Goal: Communication & Community: Answer question/provide support

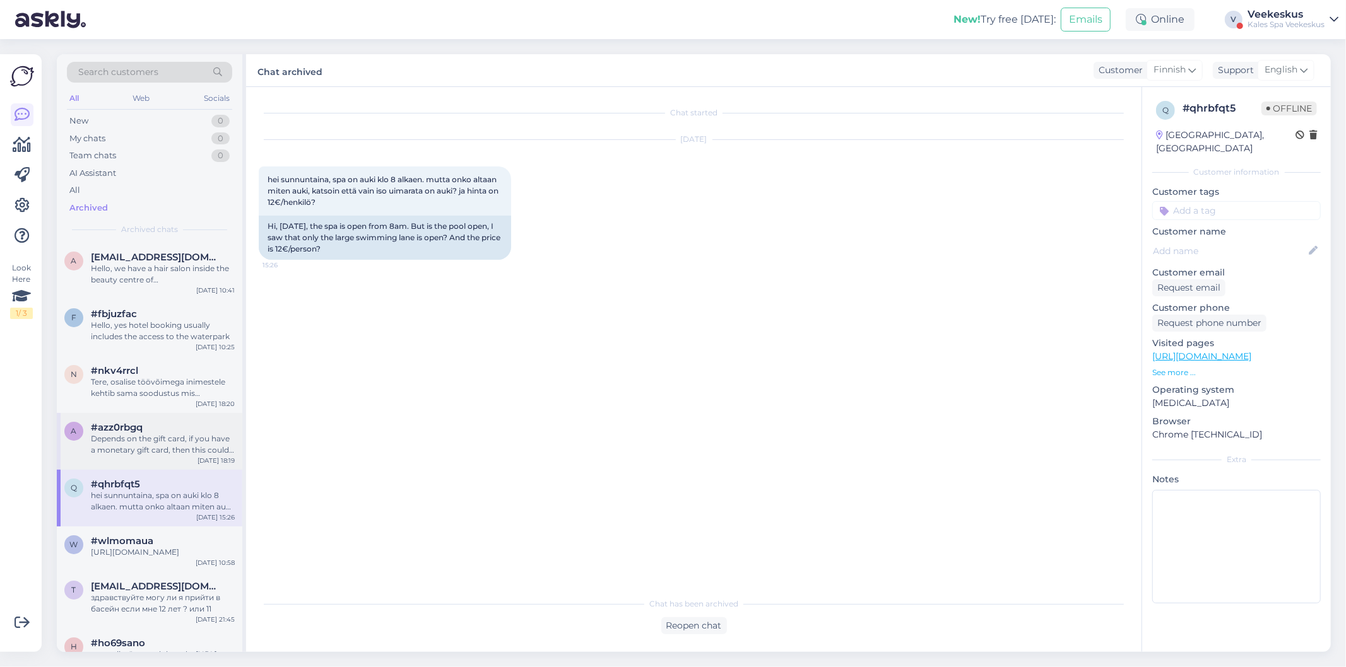
click at [140, 413] on div "a #azz0rbgq Depends on the gift card, if you have a monetary gift card, then th…" at bounding box center [149, 441] width 185 height 57
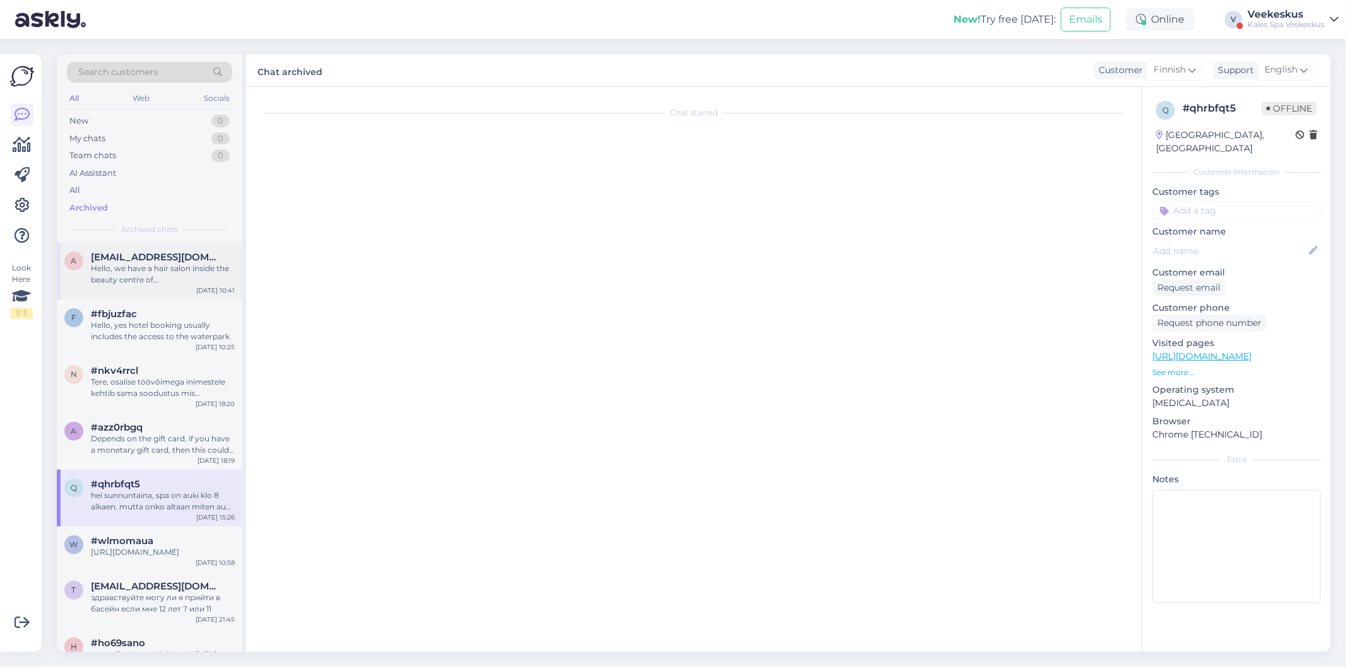
scroll to position [109, 0]
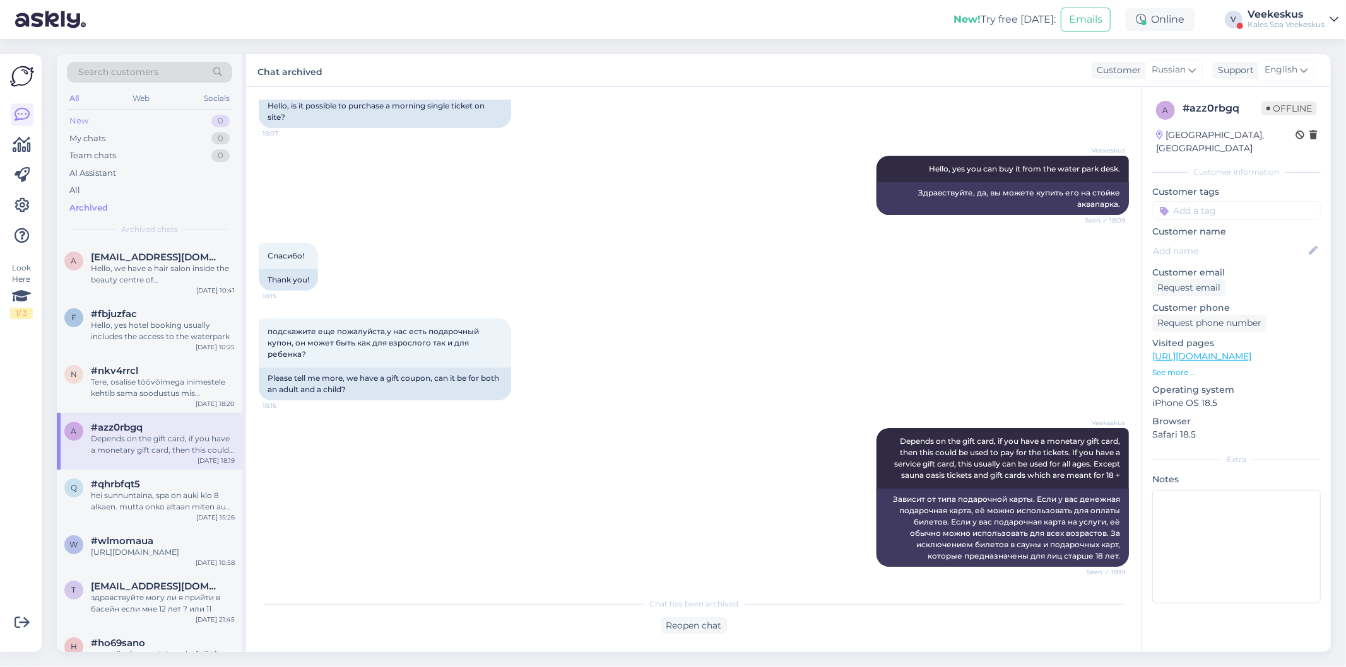
click at [164, 120] on div "New 0" at bounding box center [149, 121] width 165 height 18
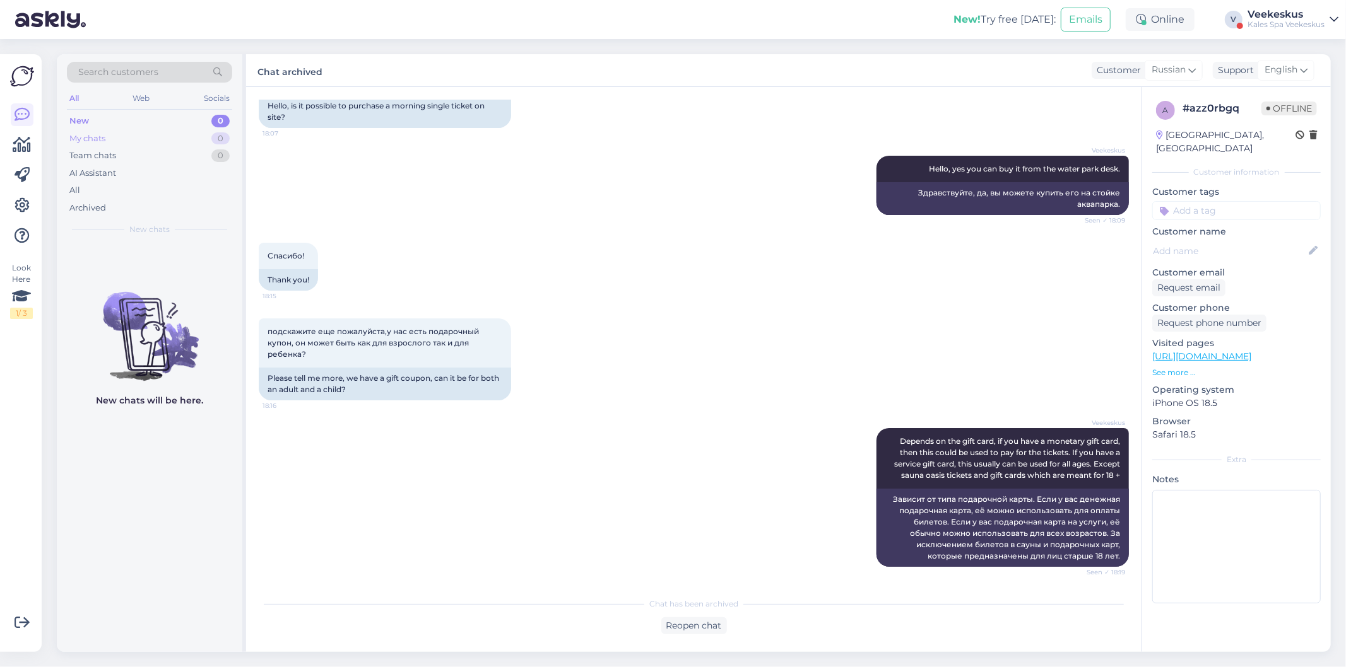
click at [133, 135] on div "My chats 0" at bounding box center [149, 139] width 165 height 18
click at [136, 159] on div "Team chats 0" at bounding box center [149, 156] width 165 height 18
click at [123, 115] on div "New 0" at bounding box center [149, 121] width 165 height 18
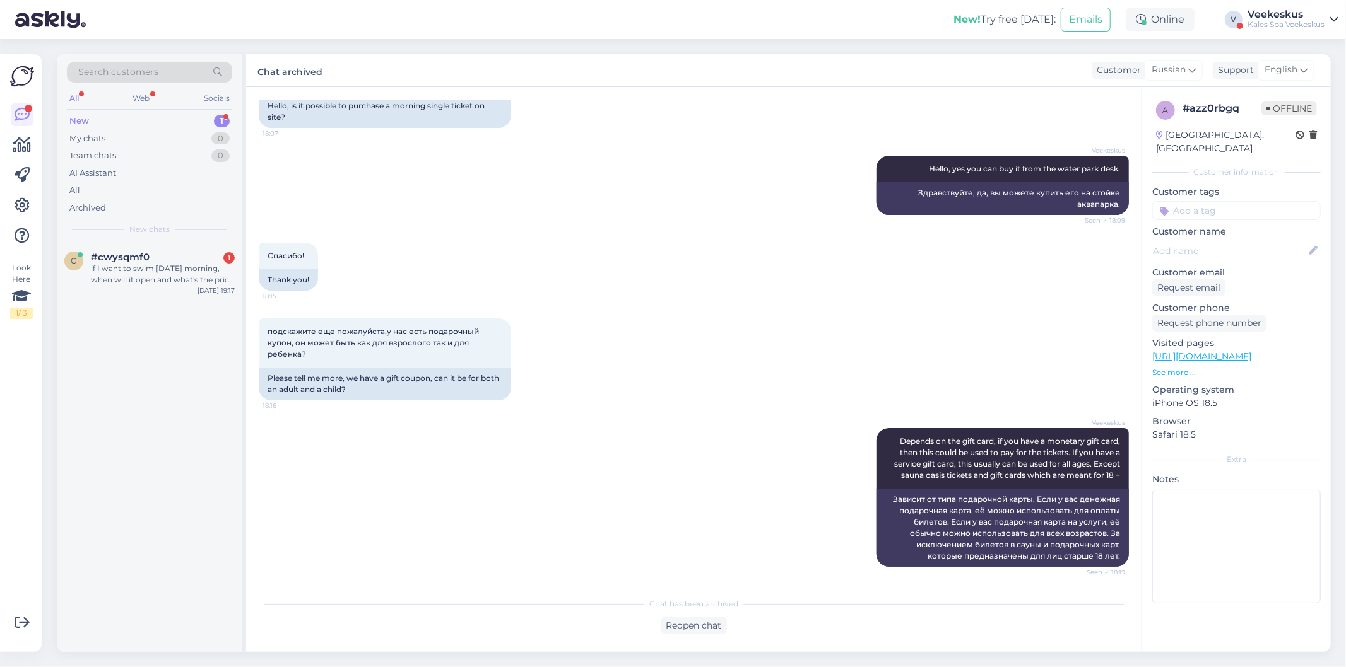
click at [165, 120] on div "New 1" at bounding box center [149, 121] width 165 height 18
click at [122, 115] on div "New 1" at bounding box center [149, 121] width 165 height 18
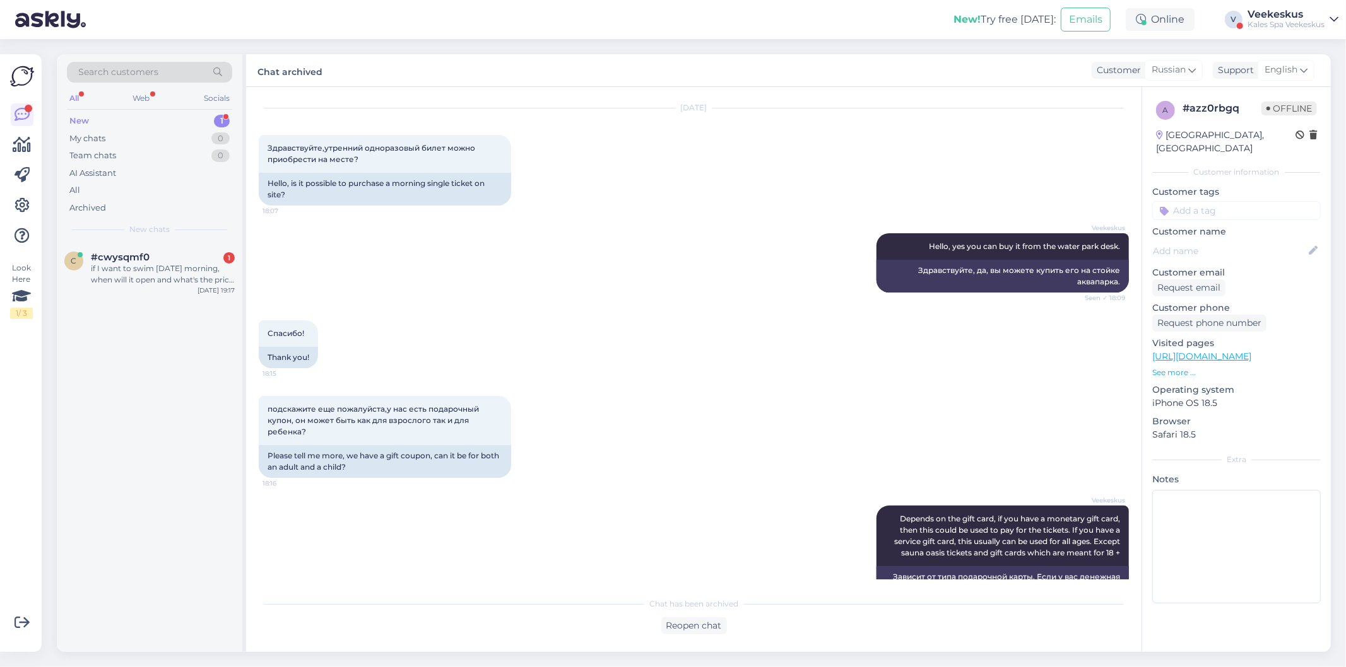
scroll to position [0, 0]
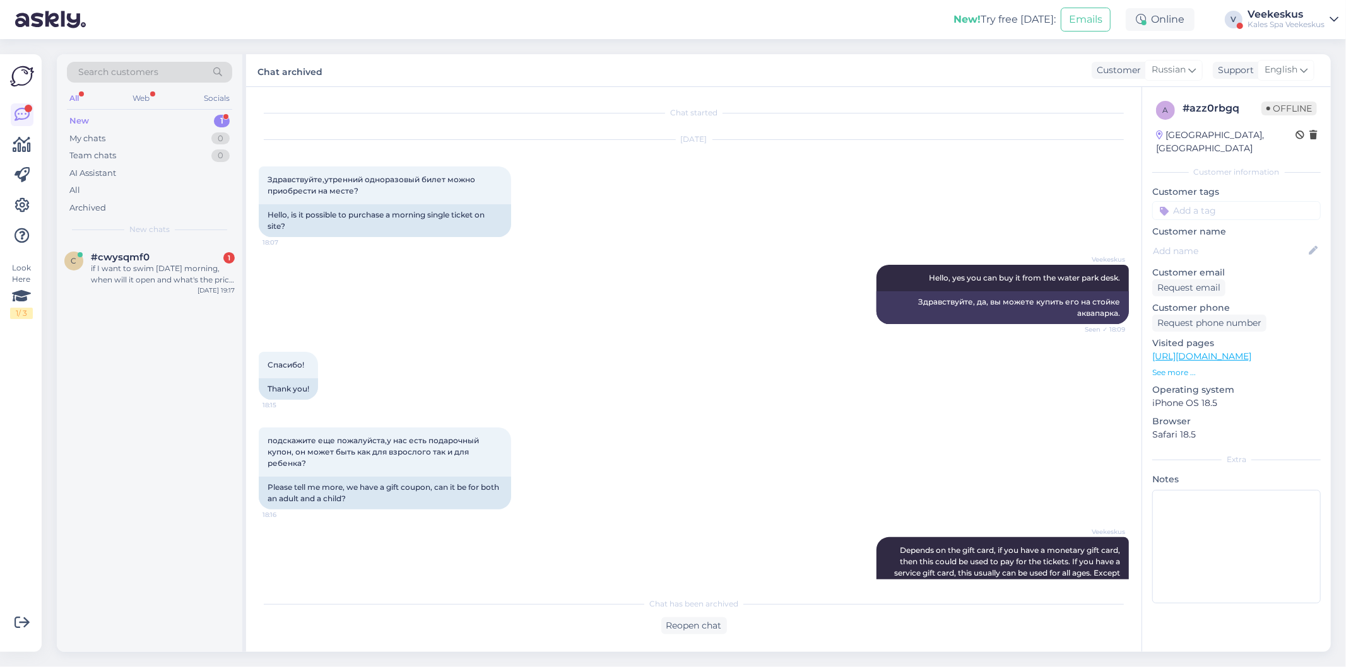
click at [96, 117] on div "New 1" at bounding box center [149, 121] width 165 height 18
click at [156, 262] on div "#cwysqmf0 1" at bounding box center [163, 257] width 144 height 11
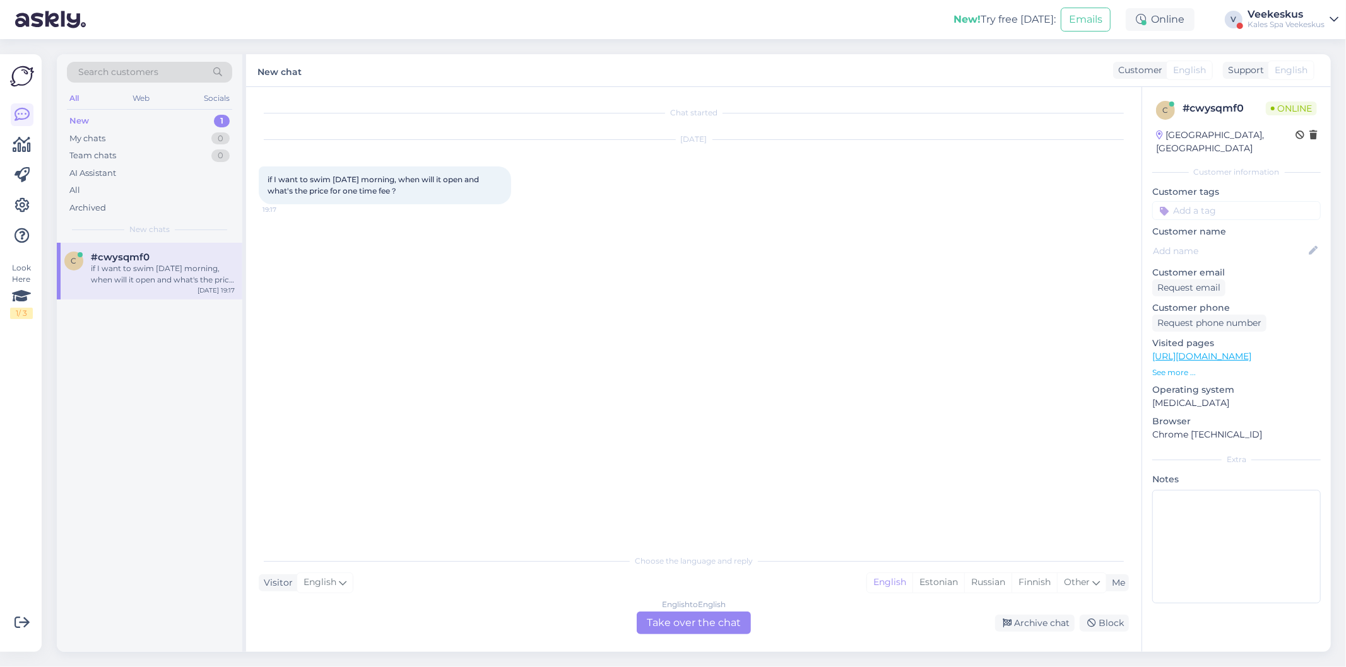
click at [691, 630] on div "English to English Take over the chat" at bounding box center [694, 623] width 114 height 23
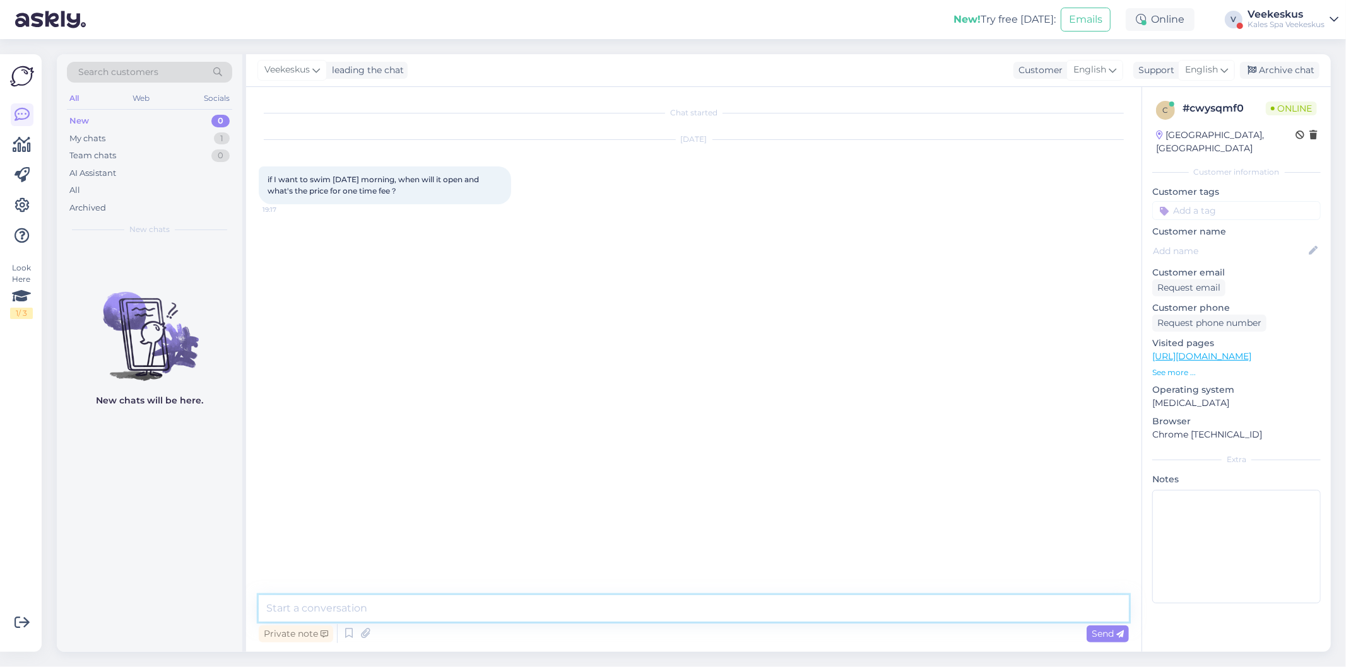
click at [520, 607] on textarea at bounding box center [694, 609] width 870 height 26
drag, startPoint x: 810, startPoint y: 582, endPoint x: 900, endPoint y: 615, distance: 96.2
click at [900, 615] on textarea "Hello, waterpark will open at 8 am. 1,5 hours swimming is 12 euros until 15.00 …" at bounding box center [694, 609] width 870 height 26
click at [904, 609] on textarea "Hello, waterpark will open at 8 am. 1,5 hours swimming is 12 euros until 15.00 …" at bounding box center [694, 609] width 870 height 26
paste textarea "[URL][DOMAIN_NAME]"
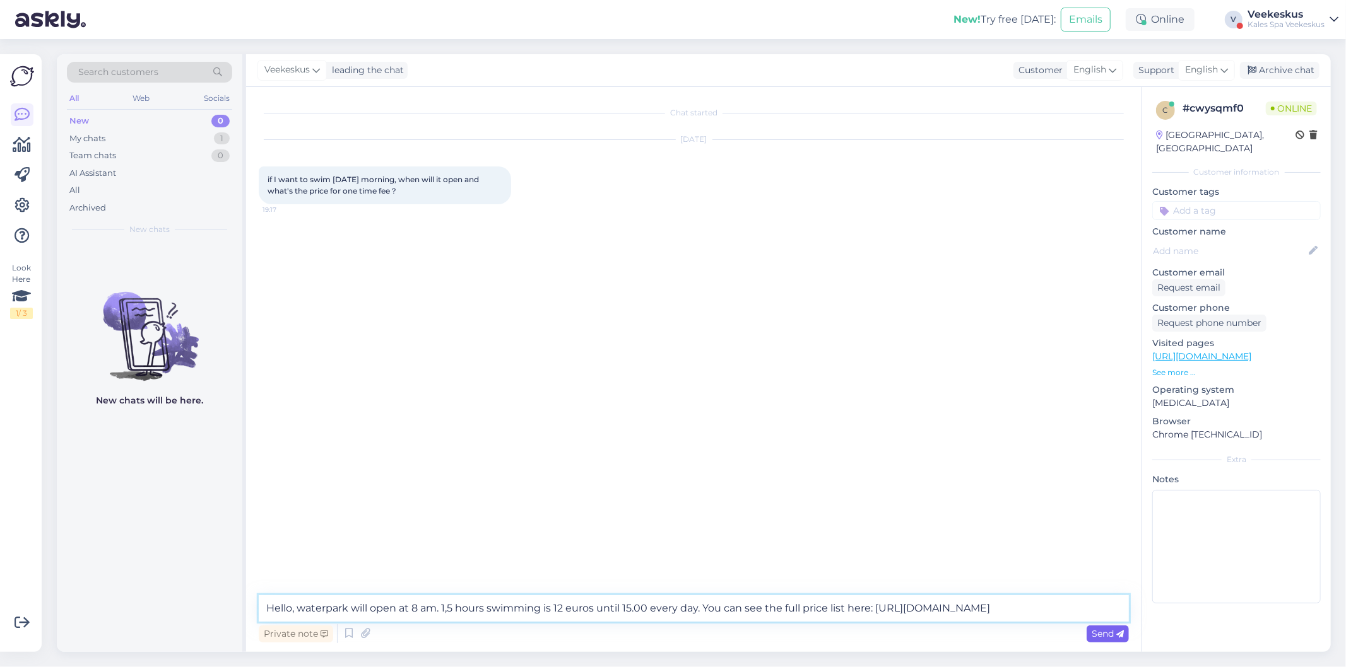
type textarea "Hello, waterpark will open at 8 am. 1,5 hours swimming is 12 euros until 15.00 …"
click at [1105, 636] on span "Send" at bounding box center [1107, 633] width 32 height 11
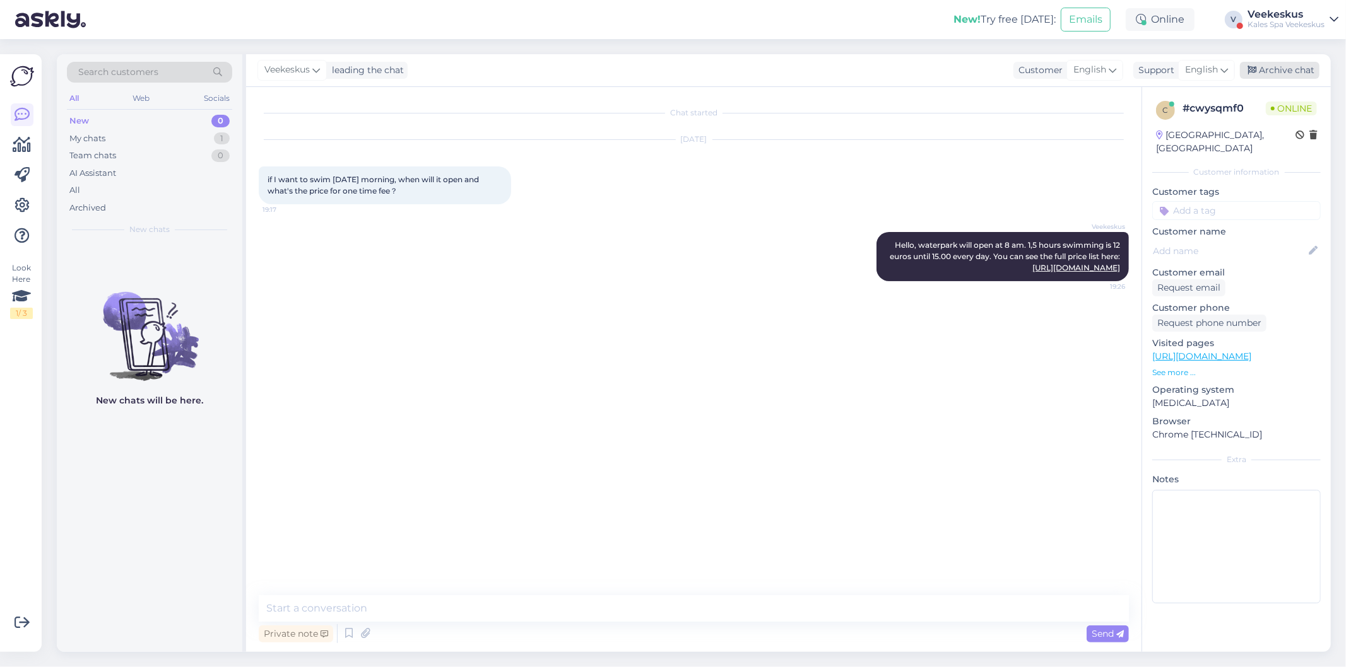
click at [1279, 65] on div "Archive chat" at bounding box center [1279, 70] width 79 height 17
click at [136, 124] on div "New 0" at bounding box center [149, 121] width 165 height 18
click at [141, 103] on div "Web" at bounding box center [142, 98] width 22 height 16
click at [219, 100] on div "Socials" at bounding box center [216, 98] width 31 height 16
click at [77, 95] on div "All" at bounding box center [74, 98] width 15 height 16
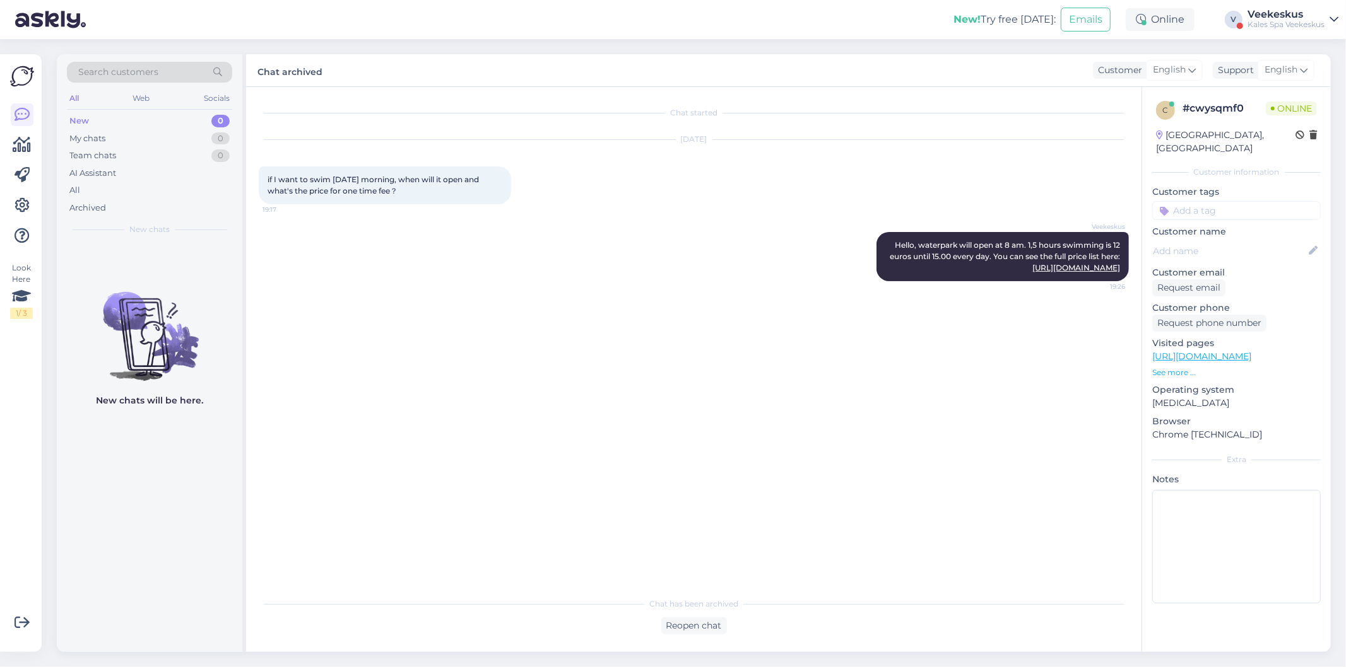
click at [140, 120] on div "New 0" at bounding box center [149, 121] width 165 height 18
